Goal: Task Accomplishment & Management: Manage account settings

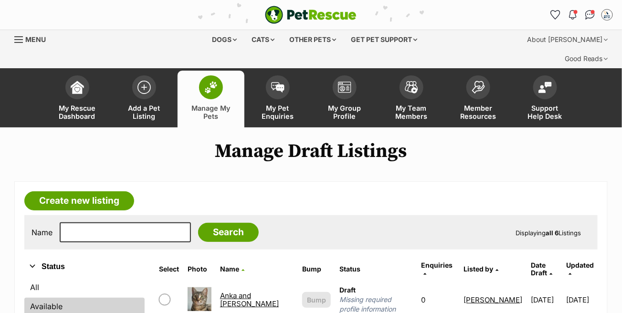
click at [61, 298] on link "Available" at bounding box center [84, 306] width 120 height 17
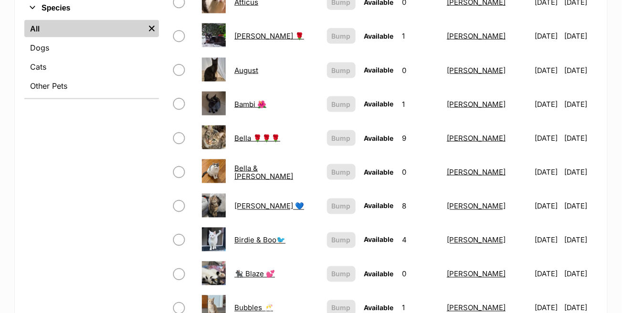
scroll to position [382, 0]
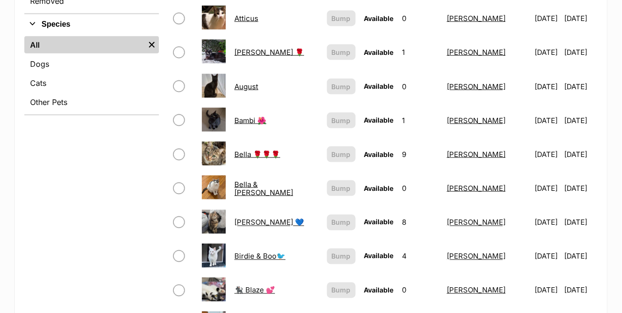
click at [243, 150] on link "Bella 🌹🌹🌹" at bounding box center [257, 154] width 46 height 9
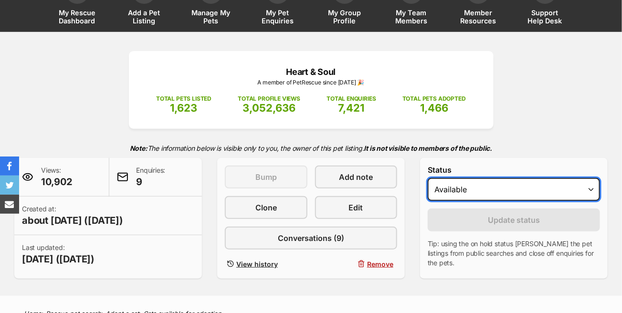
click at [476, 178] on select "Draft - not available as listing has enquires Available On hold Adopted" at bounding box center [514, 189] width 172 height 23
select select "on_hold"
click at [428, 178] on select "Draft - not available as listing has enquires Available On hold Adopted" at bounding box center [514, 189] width 172 height 23
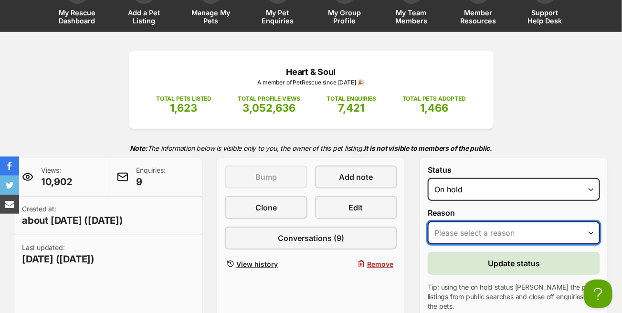
click at [462, 222] on select "Please select a reason Medical reasons Reviewing applications Adoption pending …" at bounding box center [514, 233] width 172 height 23
select select "adoption_pending"
click at [428, 222] on select "Please select a reason Medical reasons Reviewing applications Adoption pending …" at bounding box center [514, 233] width 172 height 23
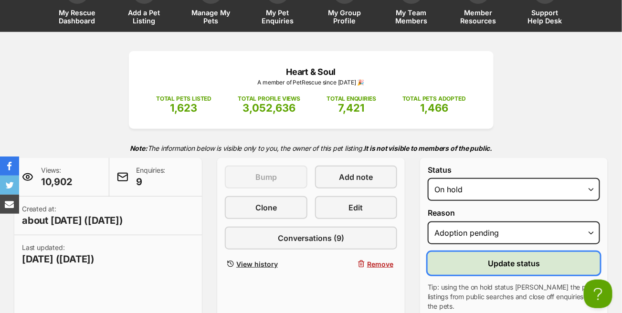
click at [482, 252] on button "Update status" at bounding box center [514, 263] width 172 height 23
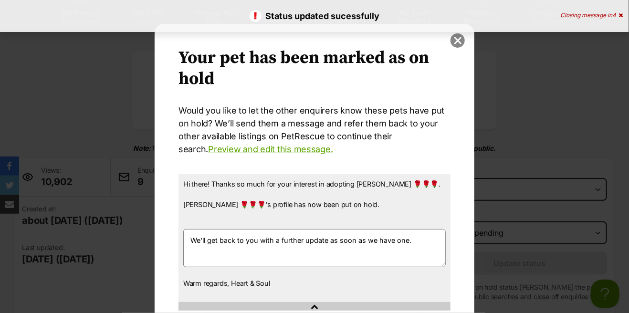
click at [454, 41] on button "close" at bounding box center [458, 40] width 14 height 14
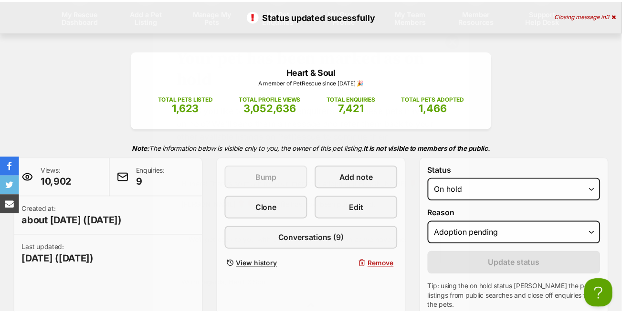
scroll to position [96, 0]
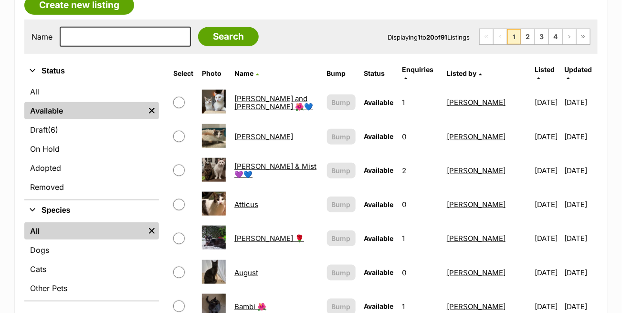
scroll to position [100, 0]
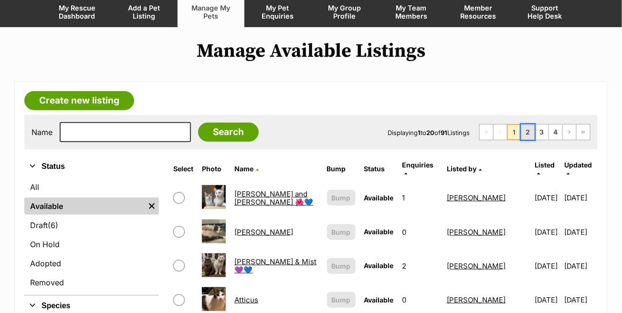
click at [528, 125] on link "2" at bounding box center [527, 132] width 13 height 15
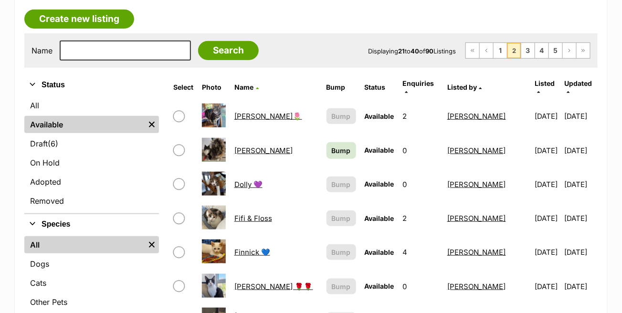
scroll to position [239, 0]
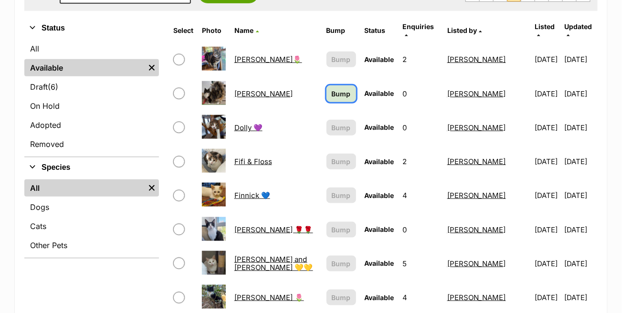
click at [332, 89] on span "Bump" at bounding box center [341, 94] width 19 height 10
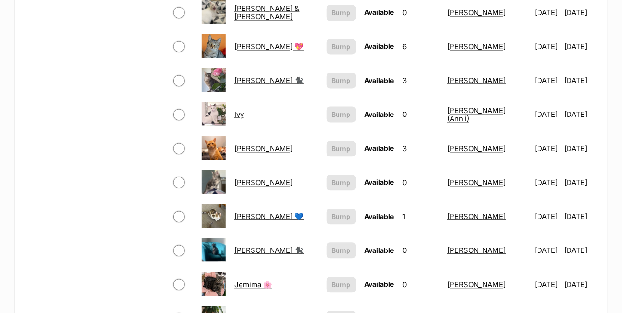
scroll to position [669, 0]
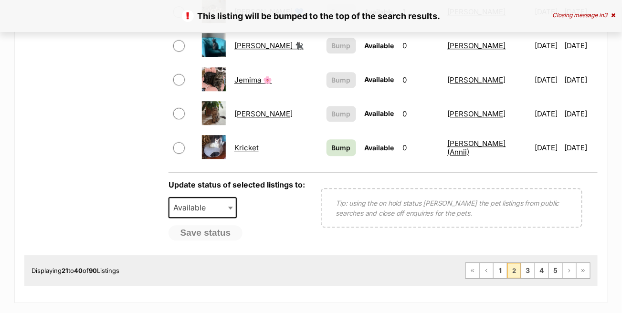
scroll to position [812, 0]
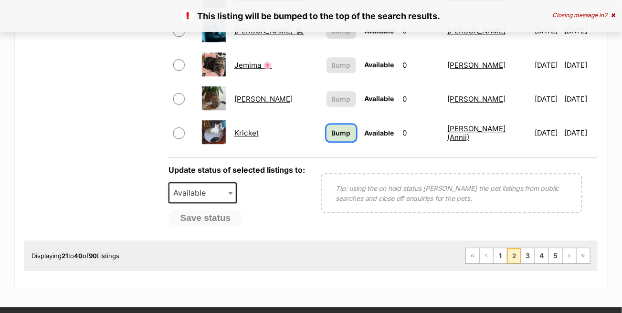
click at [332, 128] on span "Bump" at bounding box center [341, 133] width 19 height 10
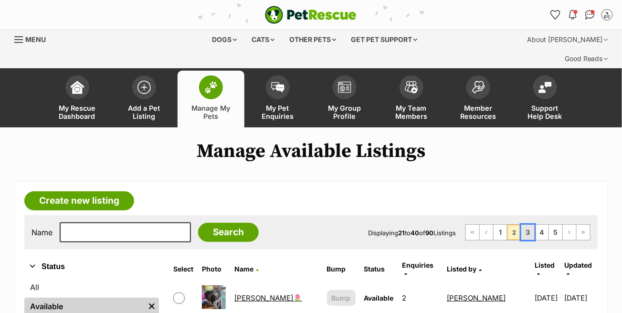
click at [528, 225] on link "3" at bounding box center [527, 232] width 13 height 15
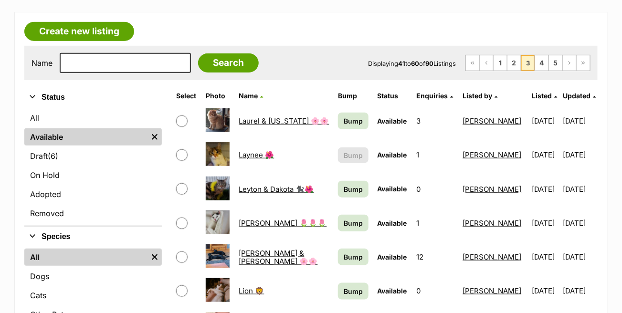
scroll to position [191, 0]
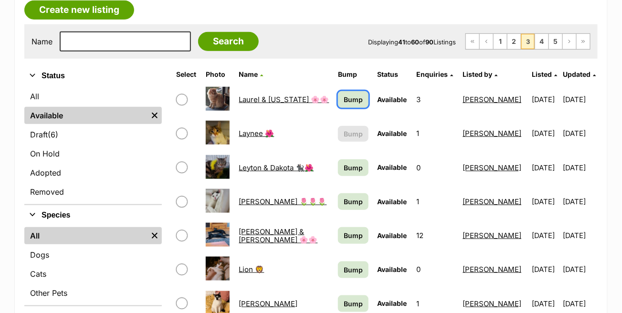
click at [347, 95] on span "Bump" at bounding box center [353, 100] width 19 height 10
click at [344, 163] on span "Bump" at bounding box center [353, 168] width 19 height 10
click at [346, 197] on span "Bump" at bounding box center [353, 202] width 19 height 10
click at [344, 231] on span "Bump" at bounding box center [353, 236] width 19 height 10
drag, startPoint x: 342, startPoint y: 244, endPoint x: 343, endPoint y: 256, distance: 12.0
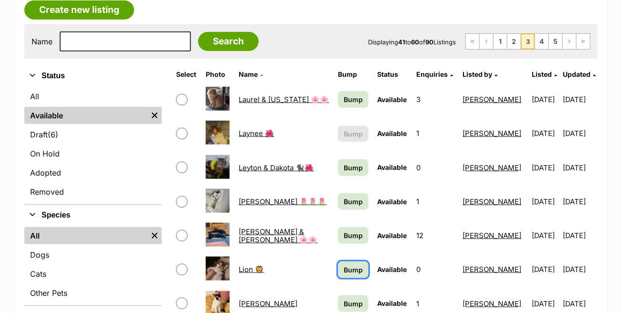
click at [344, 265] on span "Bump" at bounding box center [353, 270] width 19 height 10
click at [348, 299] on span "Bump" at bounding box center [353, 304] width 19 height 10
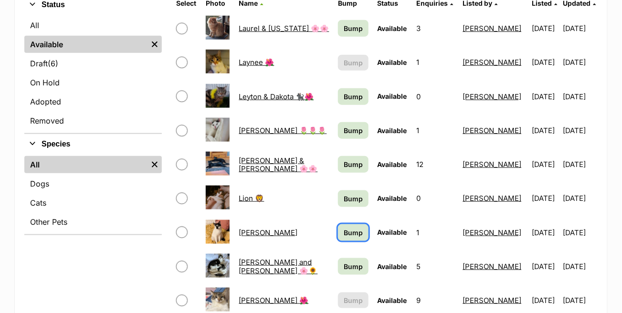
scroll to position [287, 0]
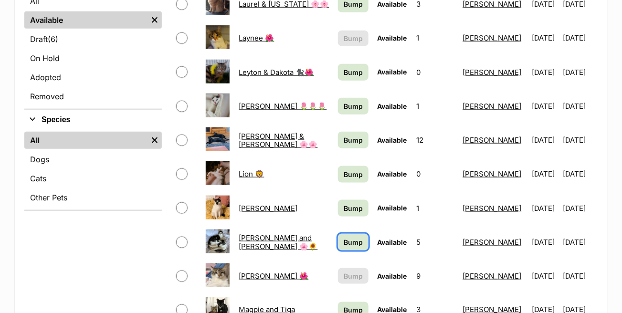
click at [345, 237] on span "Bump" at bounding box center [353, 242] width 19 height 10
click at [344, 306] on span "Bump" at bounding box center [353, 311] width 19 height 10
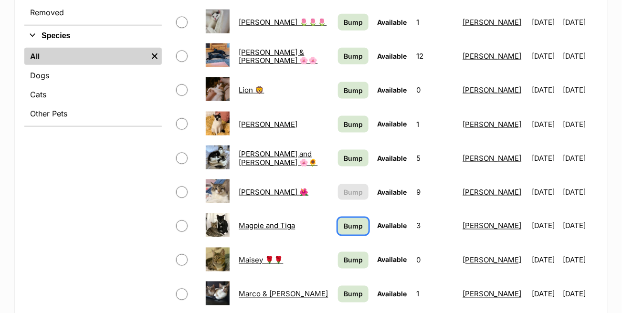
scroll to position [382, 0]
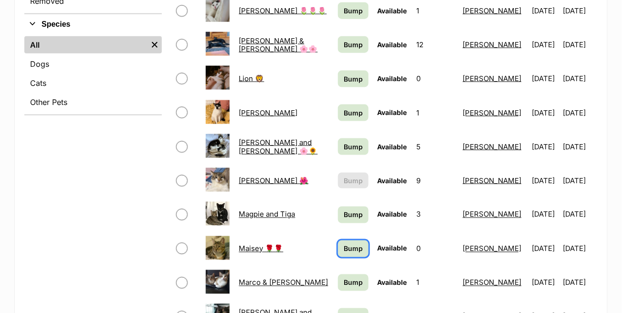
click at [344, 244] on span "Bump" at bounding box center [353, 249] width 19 height 10
click at [344, 278] on span "Bump" at bounding box center [353, 283] width 19 height 10
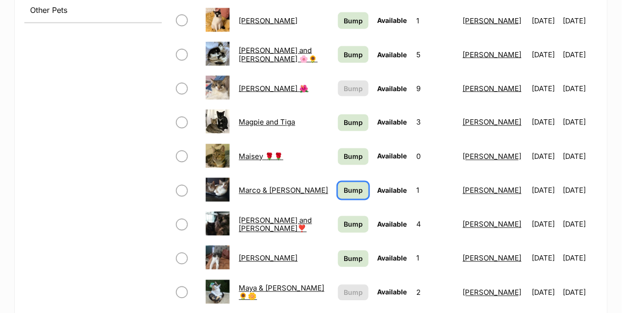
scroll to position [478, 0]
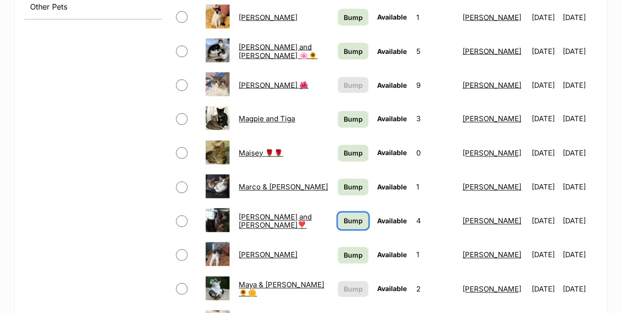
click at [338, 213] on link "Bump" at bounding box center [353, 221] width 31 height 17
click at [341, 247] on link "Bump" at bounding box center [353, 255] width 31 height 17
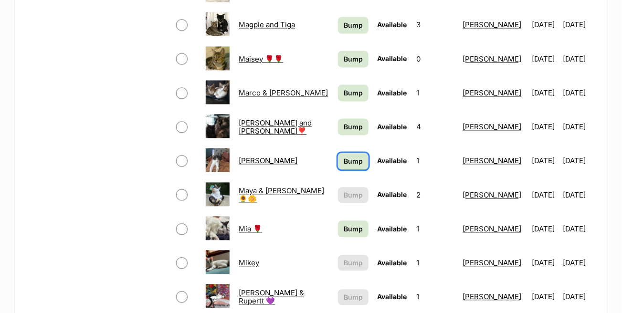
scroll to position [573, 0]
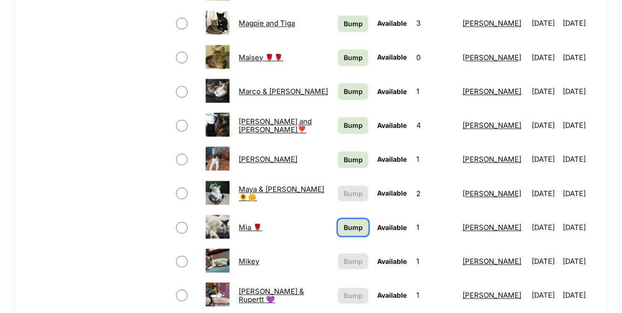
click at [344, 223] on span "Bump" at bounding box center [353, 228] width 19 height 10
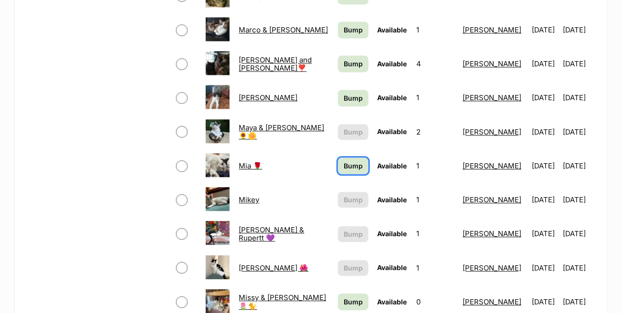
scroll to position [764, 0]
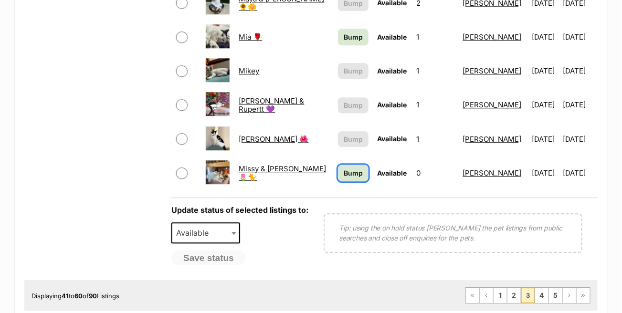
click at [339, 165] on link "Bump" at bounding box center [353, 173] width 31 height 17
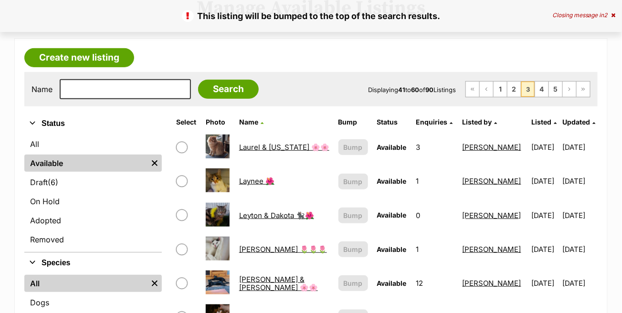
scroll to position [96, 0]
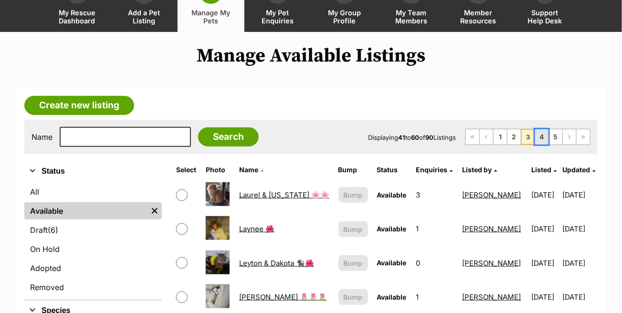
click at [546, 129] on link "4" at bounding box center [541, 136] width 13 height 15
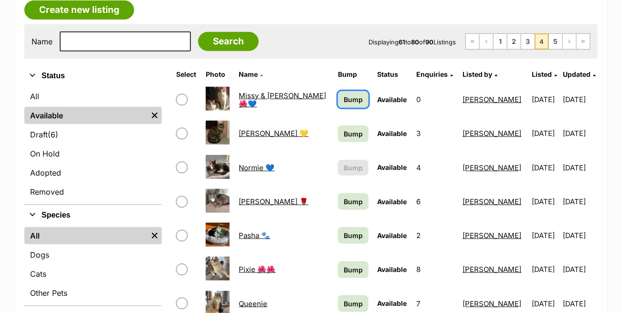
click at [344, 95] on span "Bump" at bounding box center [353, 100] width 19 height 10
click at [344, 129] on span "Bump" at bounding box center [353, 134] width 19 height 10
click at [344, 197] on span "Bump" at bounding box center [353, 202] width 19 height 10
click at [344, 231] on span "Bump" at bounding box center [353, 236] width 19 height 10
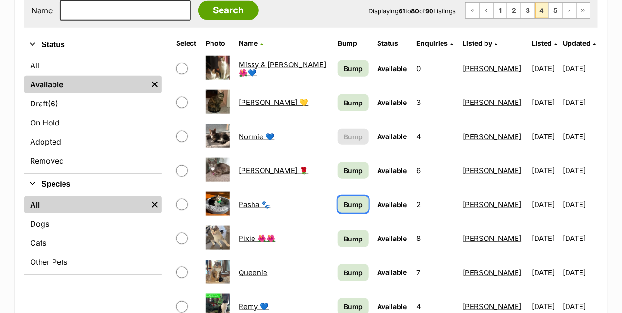
scroll to position [239, 0]
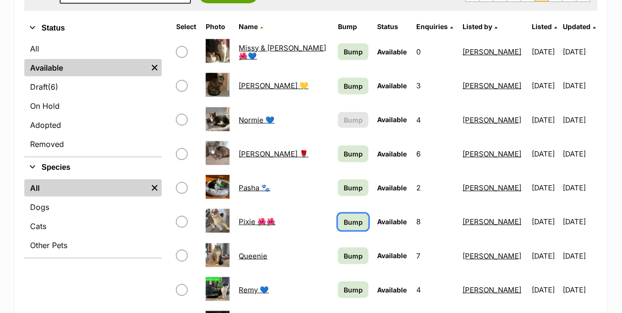
click at [344, 217] on span "Bump" at bounding box center [353, 222] width 19 height 10
click at [344, 251] on span "Bump" at bounding box center [353, 256] width 19 height 10
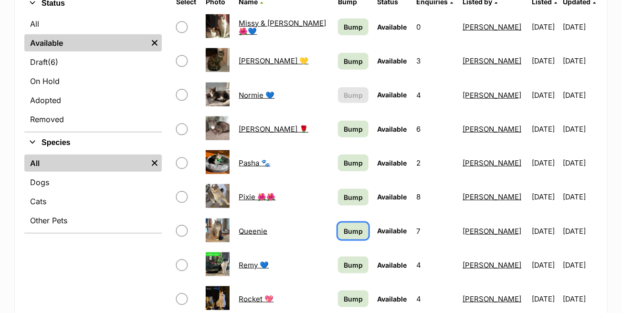
scroll to position [287, 0]
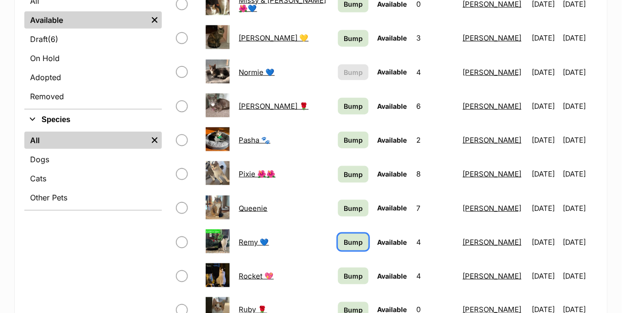
click at [344, 237] on span "Bump" at bounding box center [353, 242] width 19 height 10
click at [342, 268] on link "Bump" at bounding box center [353, 276] width 31 height 17
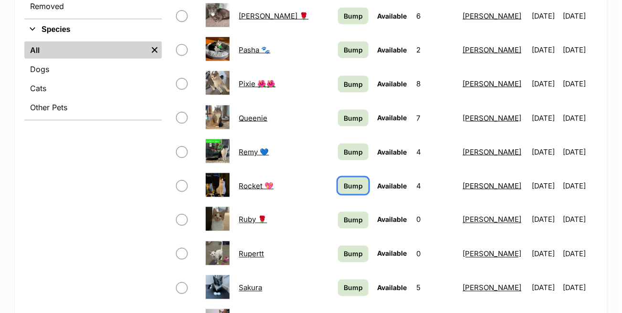
scroll to position [382, 0]
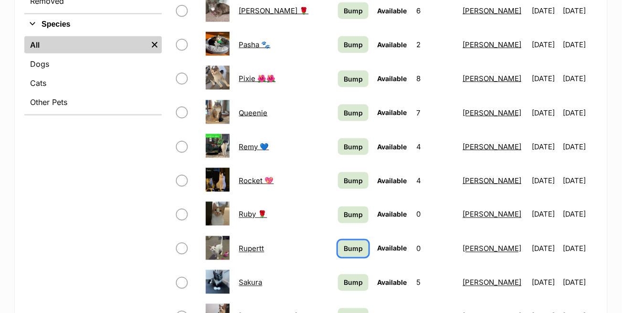
click at [344, 244] on span "Bump" at bounding box center [353, 249] width 19 height 10
drag, startPoint x: 340, startPoint y: 258, endPoint x: 340, endPoint y: 264, distance: 6.2
click at [344, 278] on span "Bump" at bounding box center [353, 283] width 19 height 10
click at [344, 312] on span "Bump" at bounding box center [353, 317] width 19 height 10
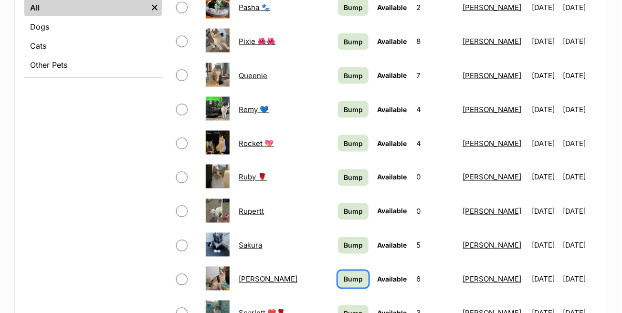
scroll to position [478, 0]
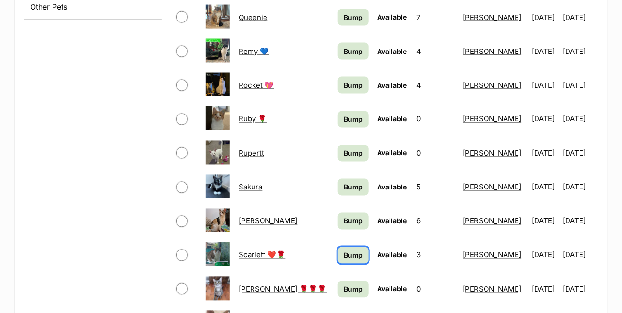
click at [344, 251] on span "Bump" at bounding box center [353, 256] width 19 height 10
click at [338, 281] on link "Bump" at bounding box center [353, 289] width 31 height 17
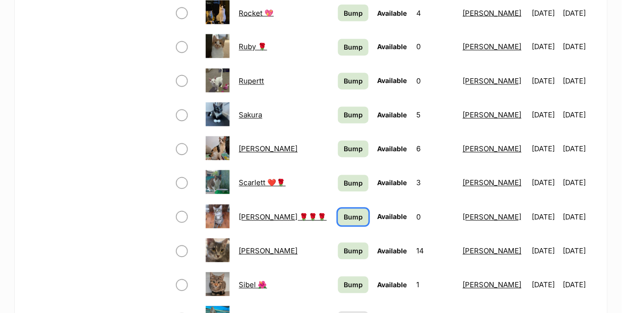
scroll to position [573, 0]
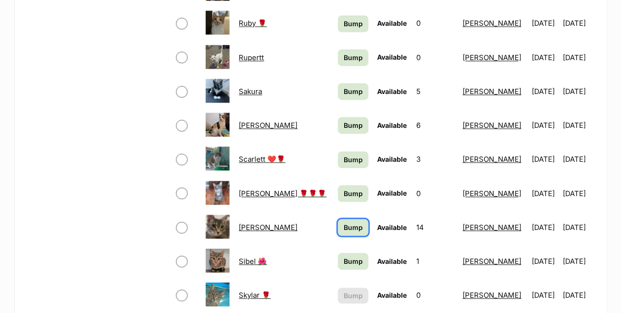
click at [344, 223] on span "Bump" at bounding box center [353, 228] width 19 height 10
click at [344, 257] on span "Bump" at bounding box center [353, 262] width 19 height 10
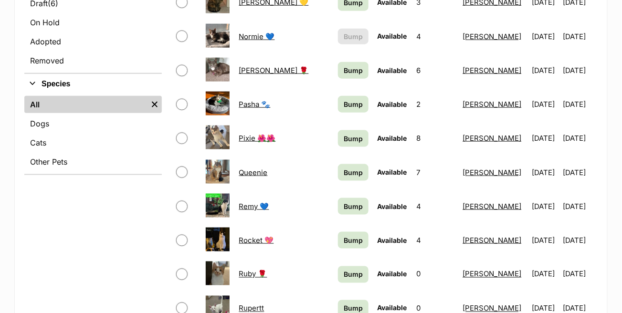
scroll to position [287, 0]
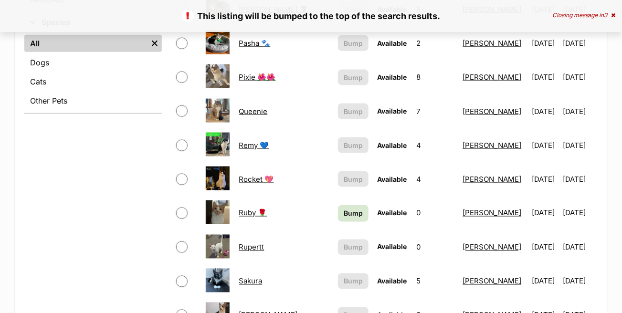
scroll to position [430, 0]
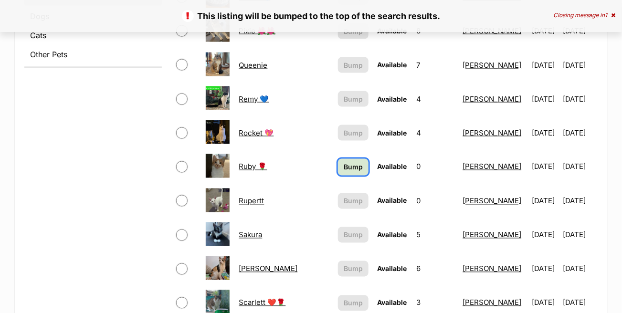
click at [344, 162] on span "Bump" at bounding box center [353, 167] width 19 height 10
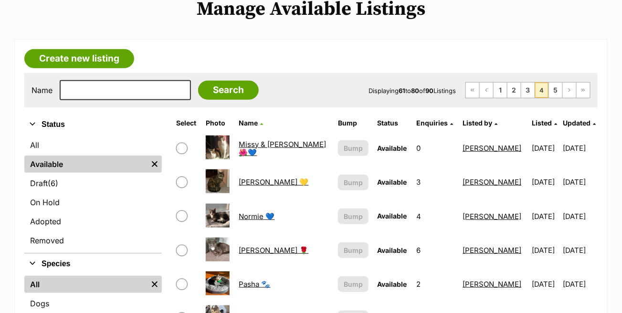
scroll to position [96, 0]
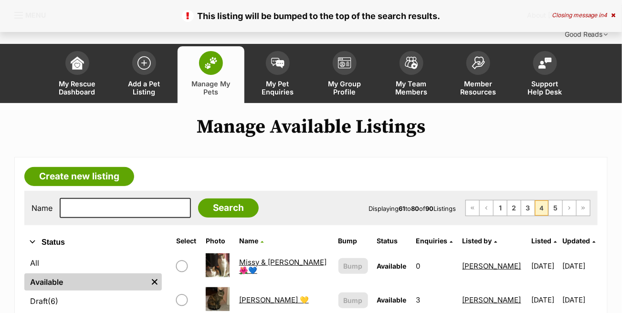
scroll to position [48, 0]
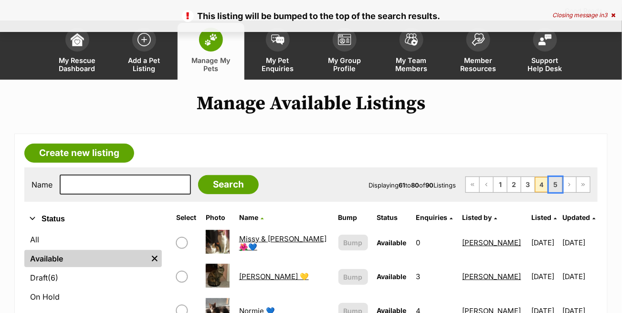
click at [556, 177] on link "5" at bounding box center [555, 184] width 13 height 15
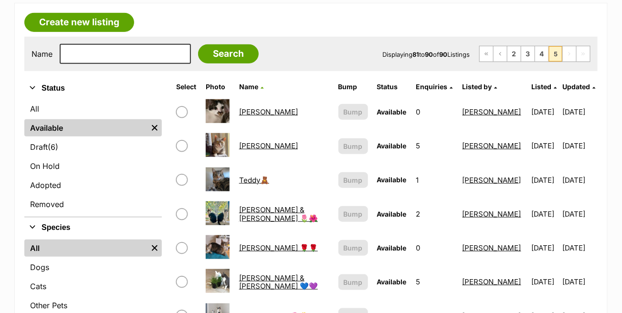
scroll to position [143, 0]
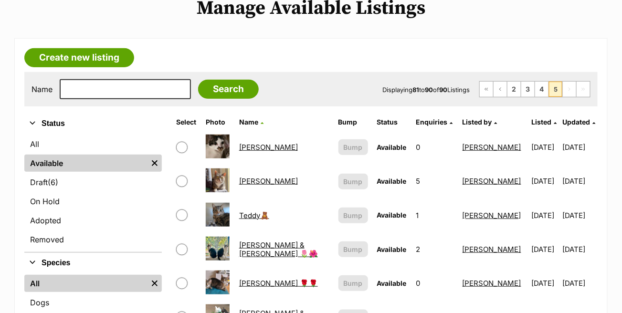
click at [74, 155] on link "Available" at bounding box center [85, 163] width 123 height 17
